Goal: Information Seeking & Learning: Learn about a topic

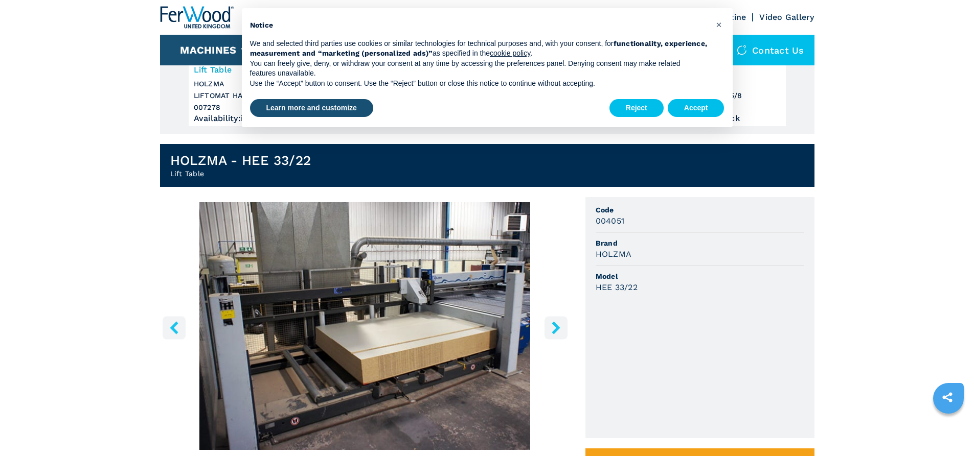
scroll to position [204, 0]
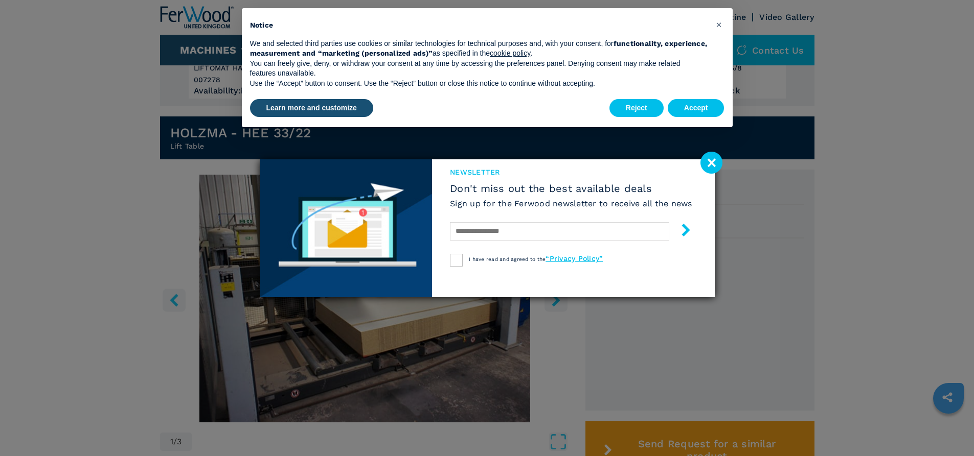
click at [711, 157] on image at bounding box center [711, 163] width 22 height 22
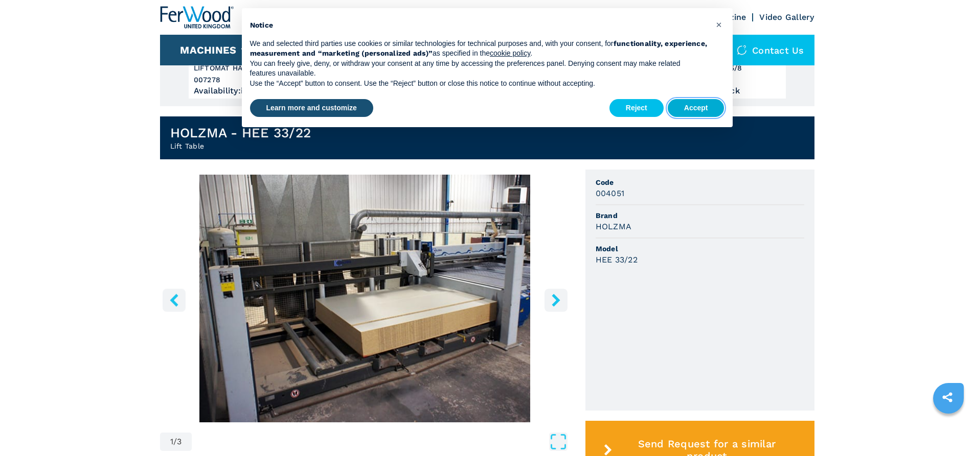
click at [691, 109] on button "Accept" at bounding box center [696, 108] width 57 height 18
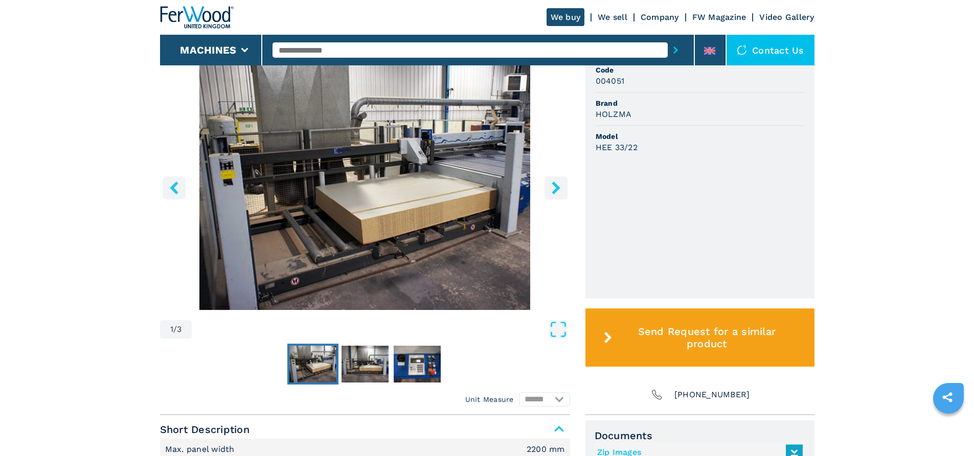
scroll to position [358, 0]
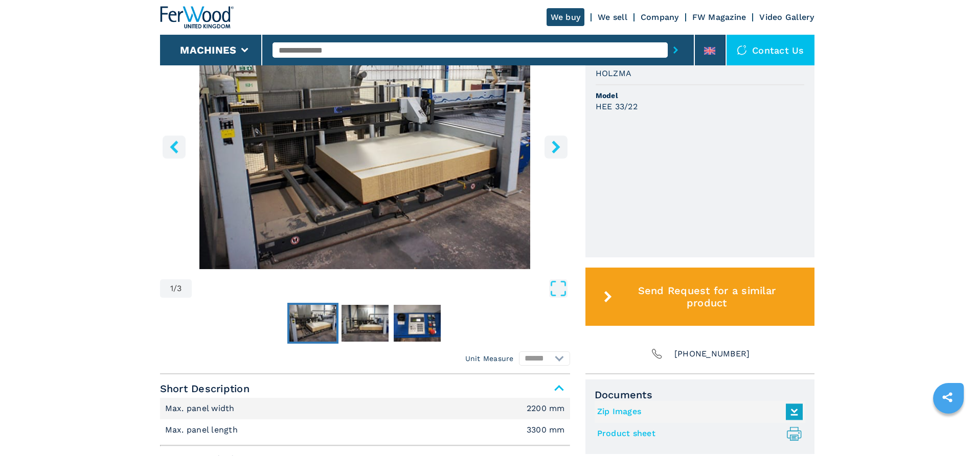
click at [550, 146] on icon "right-button" at bounding box center [556, 147] width 13 height 13
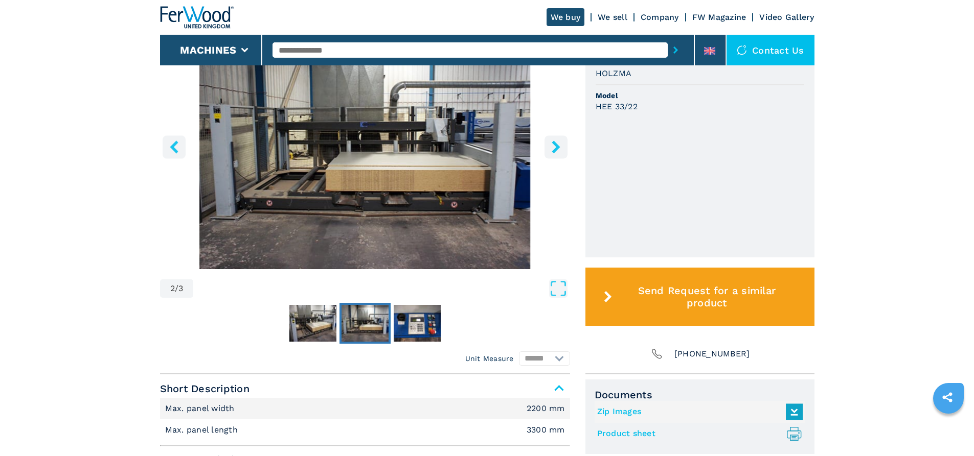
click at [550, 146] on icon "right-button" at bounding box center [556, 147] width 13 height 13
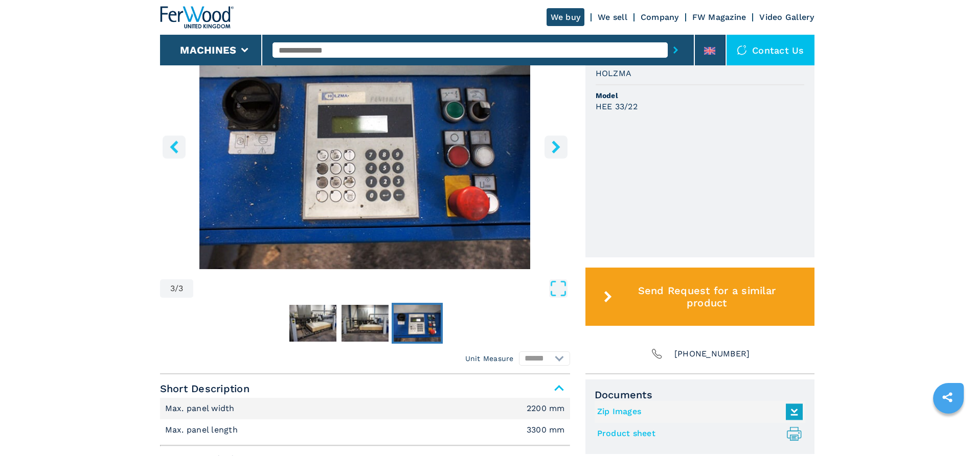
click at [550, 146] on icon "right-button" at bounding box center [556, 147] width 13 height 13
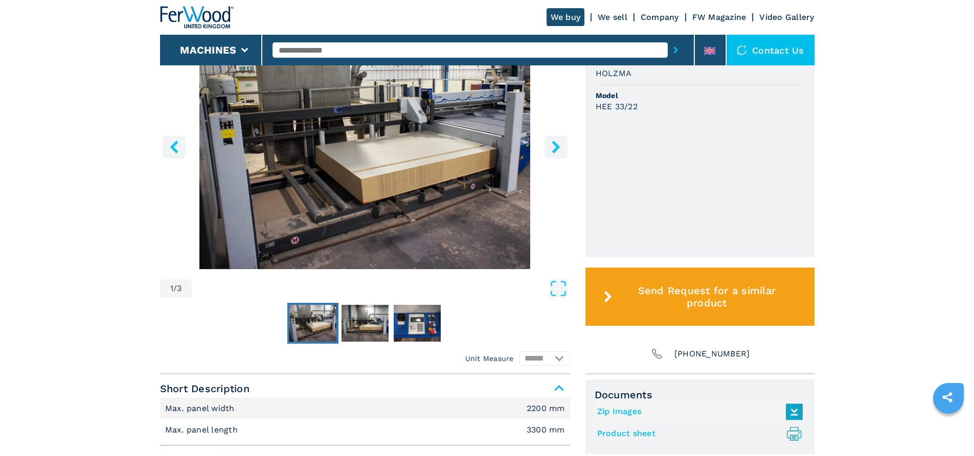
click at [550, 146] on icon "right-button" at bounding box center [556, 147] width 13 height 13
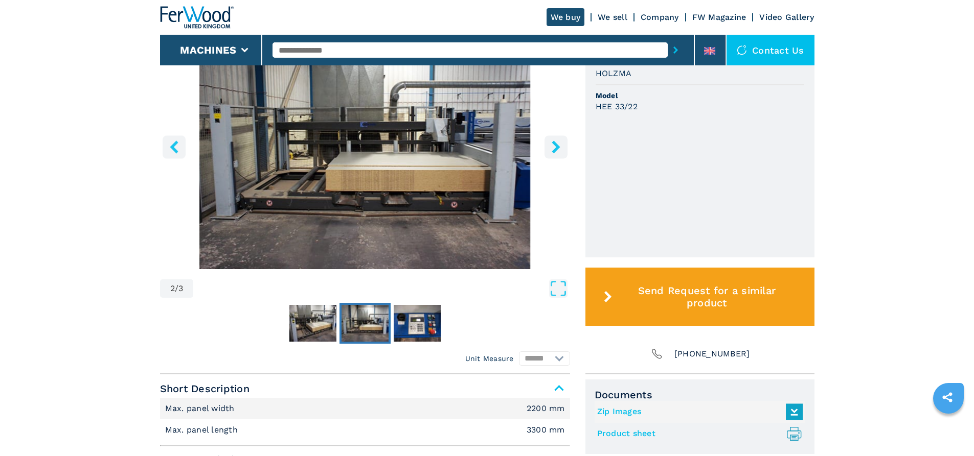
click at [550, 146] on icon "right-button" at bounding box center [556, 147] width 13 height 13
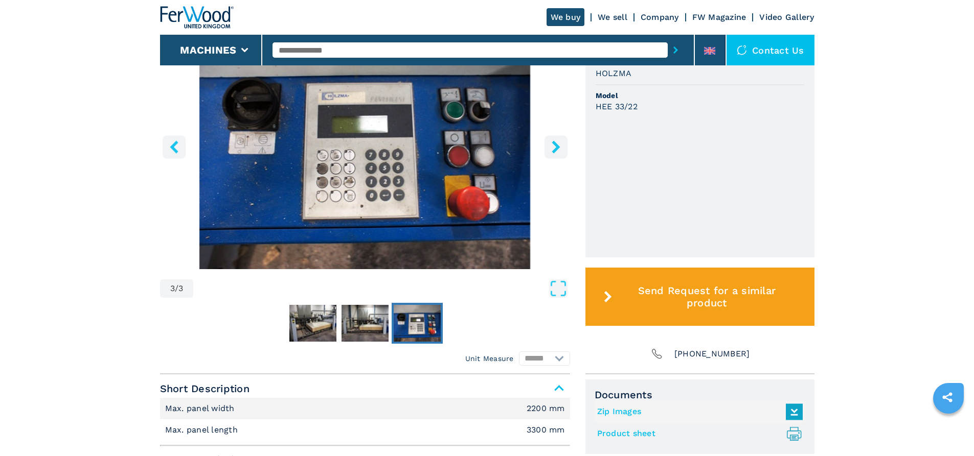
click at [550, 146] on icon "right-button" at bounding box center [556, 147] width 13 height 13
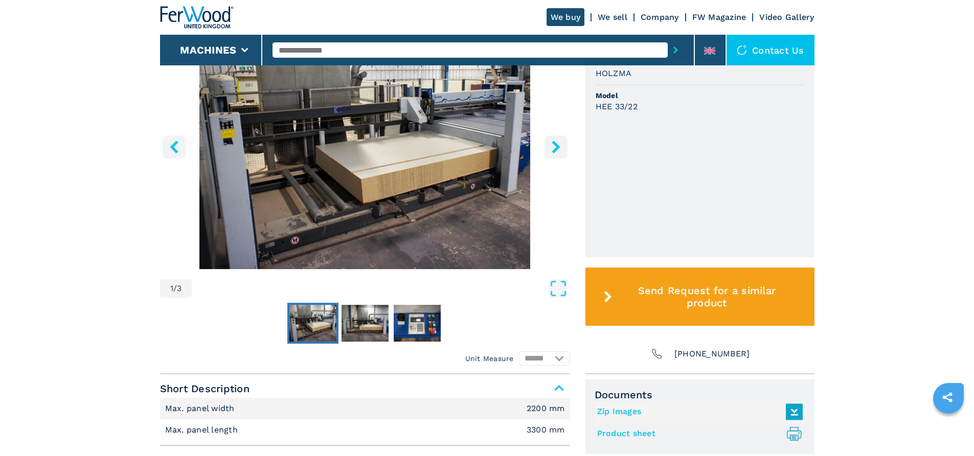
click at [550, 146] on icon "right-button" at bounding box center [556, 147] width 13 height 13
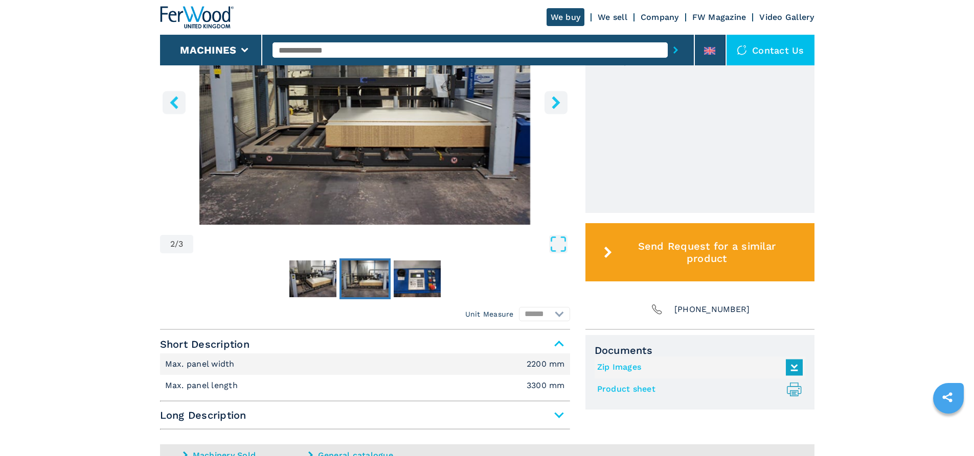
scroll to position [409, 0]
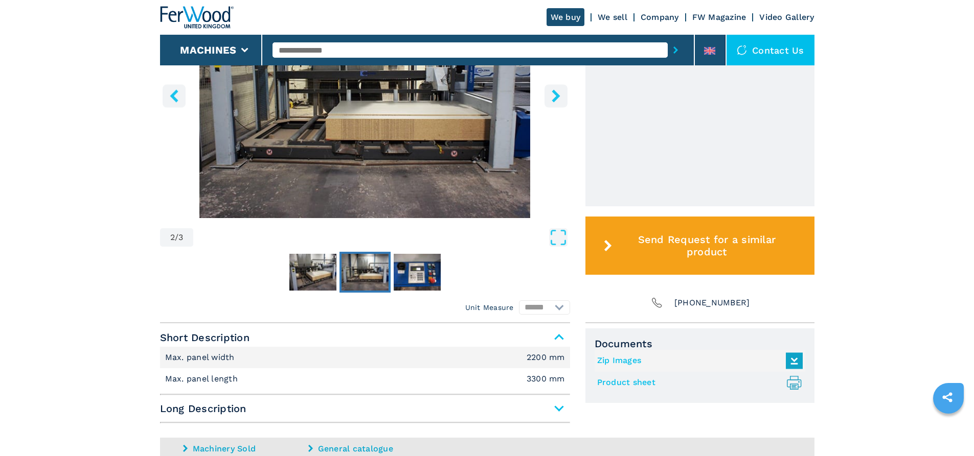
click at [431, 134] on img "Go to Slide 2" at bounding box center [365, 94] width 410 height 248
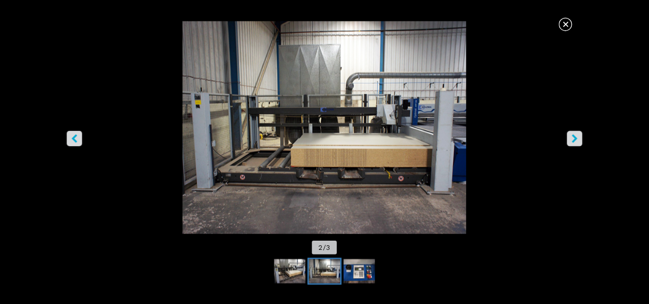
scroll to position [358, 0]
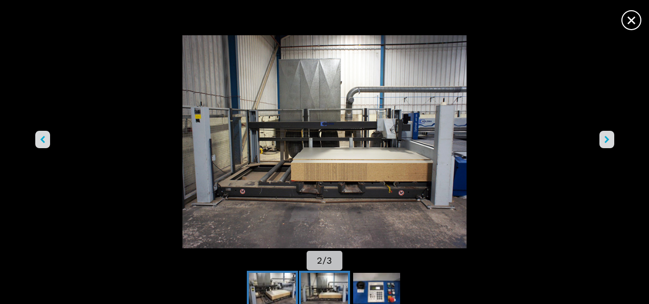
click at [270, 281] on img "Go to Slide 1" at bounding box center [272, 291] width 47 height 37
